Goal: Check status: Check status

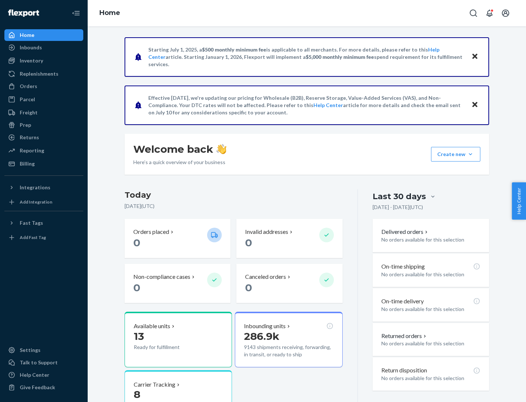
click at [470, 154] on button "Create new Create new inbound Create new order Create new product" at bounding box center [455, 154] width 49 height 15
click at [25, 125] on div "Prep" at bounding box center [25, 124] width 11 height 7
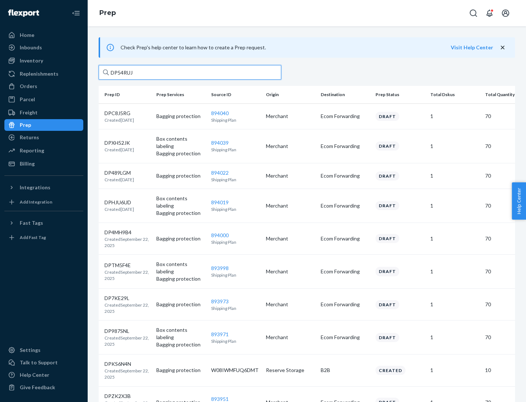
type input "DP54RUJL"
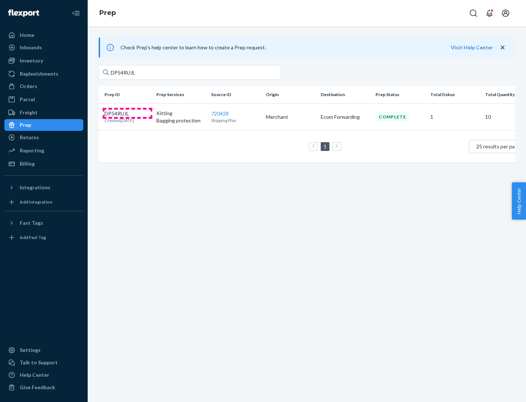
click at [127, 113] on p "DP54RUJL" at bounding box center [119, 113] width 30 height 7
